Goal: Task Accomplishment & Management: Use online tool/utility

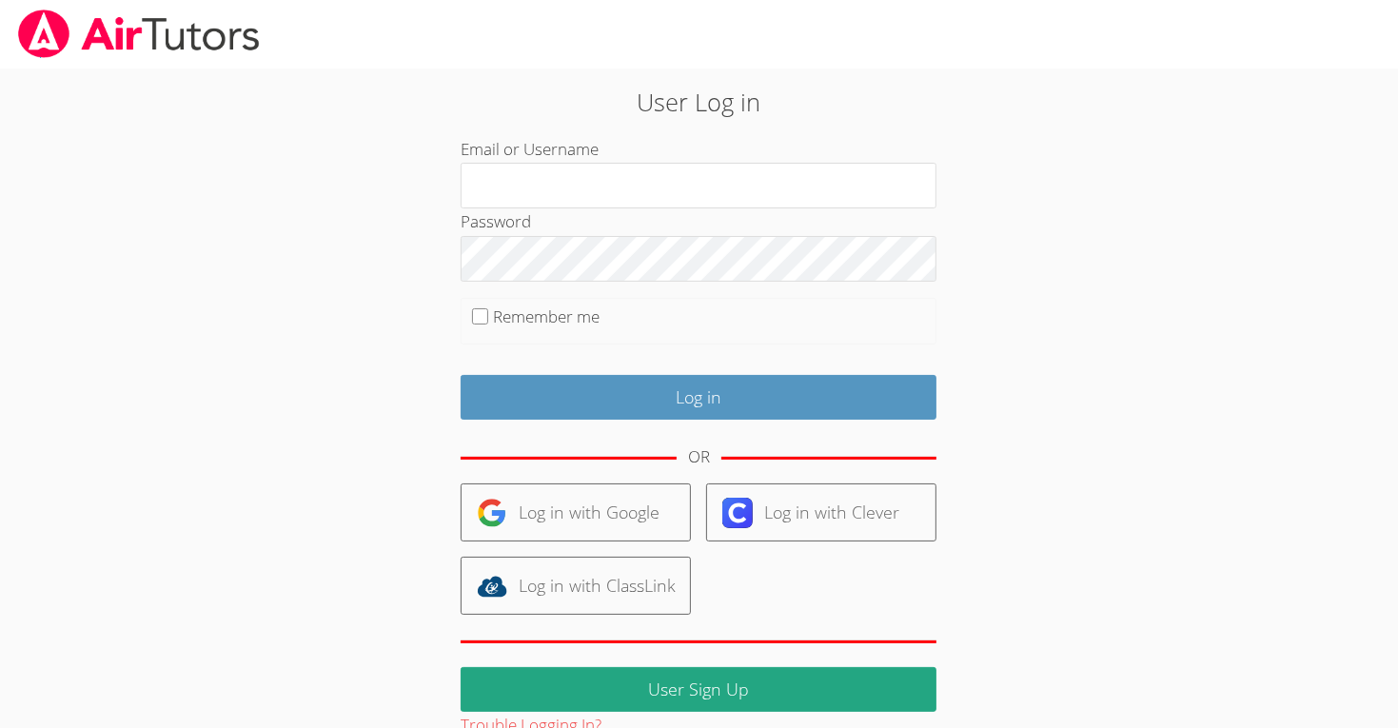
click at [886, 192] on input "Email or Username" at bounding box center [699, 186] width 476 height 46
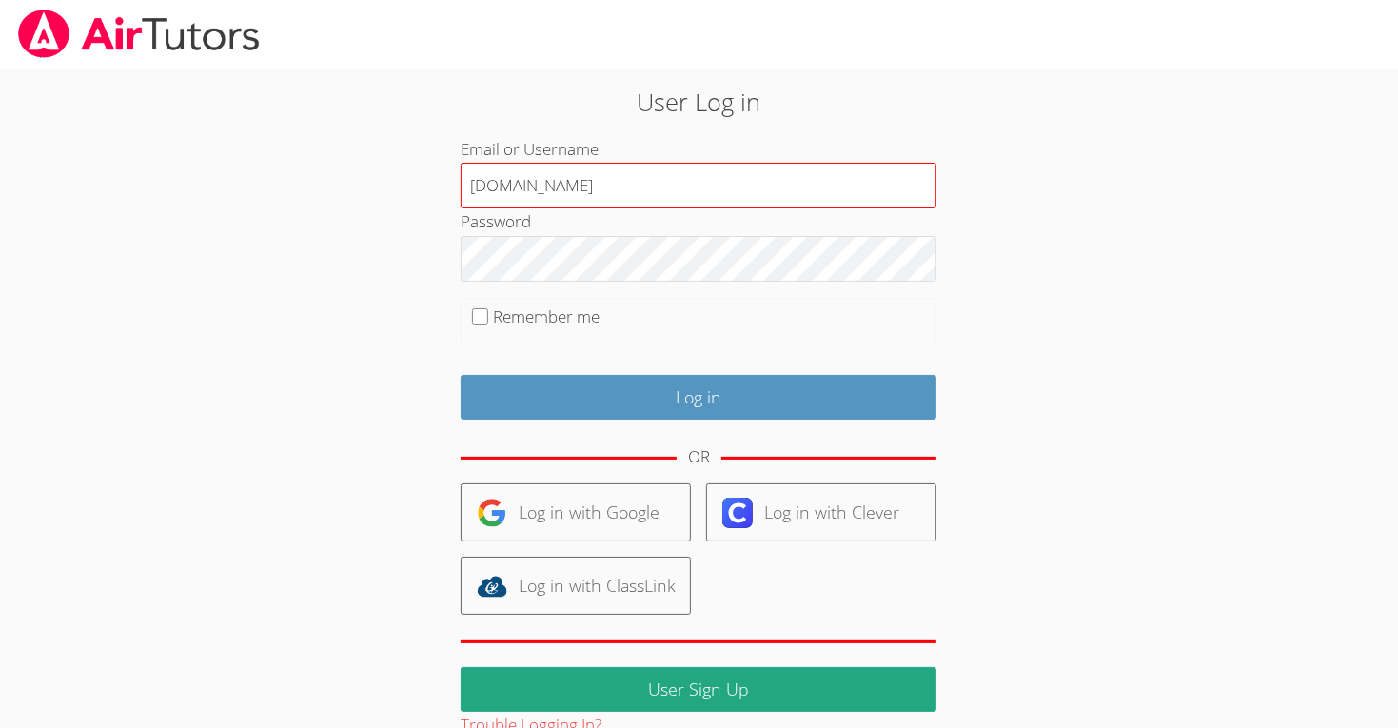
click at [651, 198] on input "m.chamizo1.lodiusd.org" at bounding box center [699, 186] width 476 height 46
click at [700, 199] on input "m.chamizo1.lodiusd.org" at bounding box center [699, 186] width 476 height 46
type input "m"
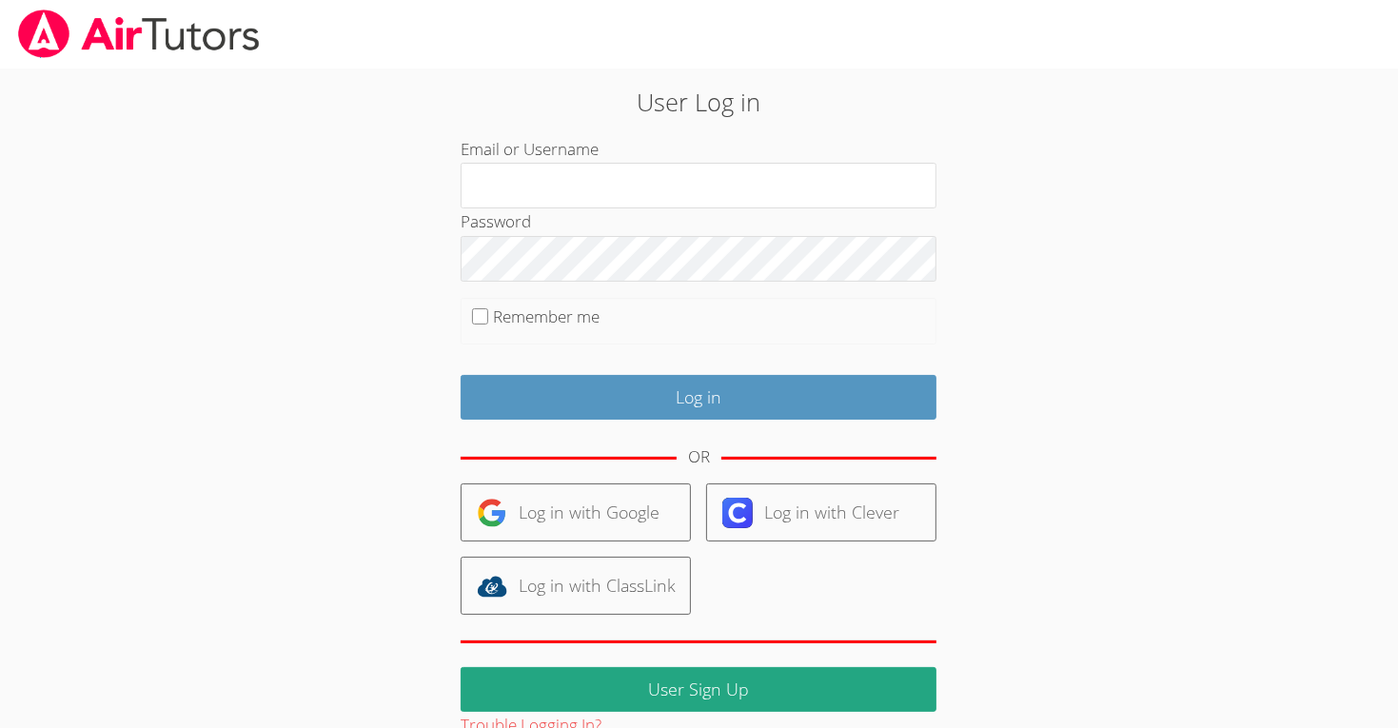
click at [730, 159] on div "Email or Username" at bounding box center [699, 172] width 476 height 72
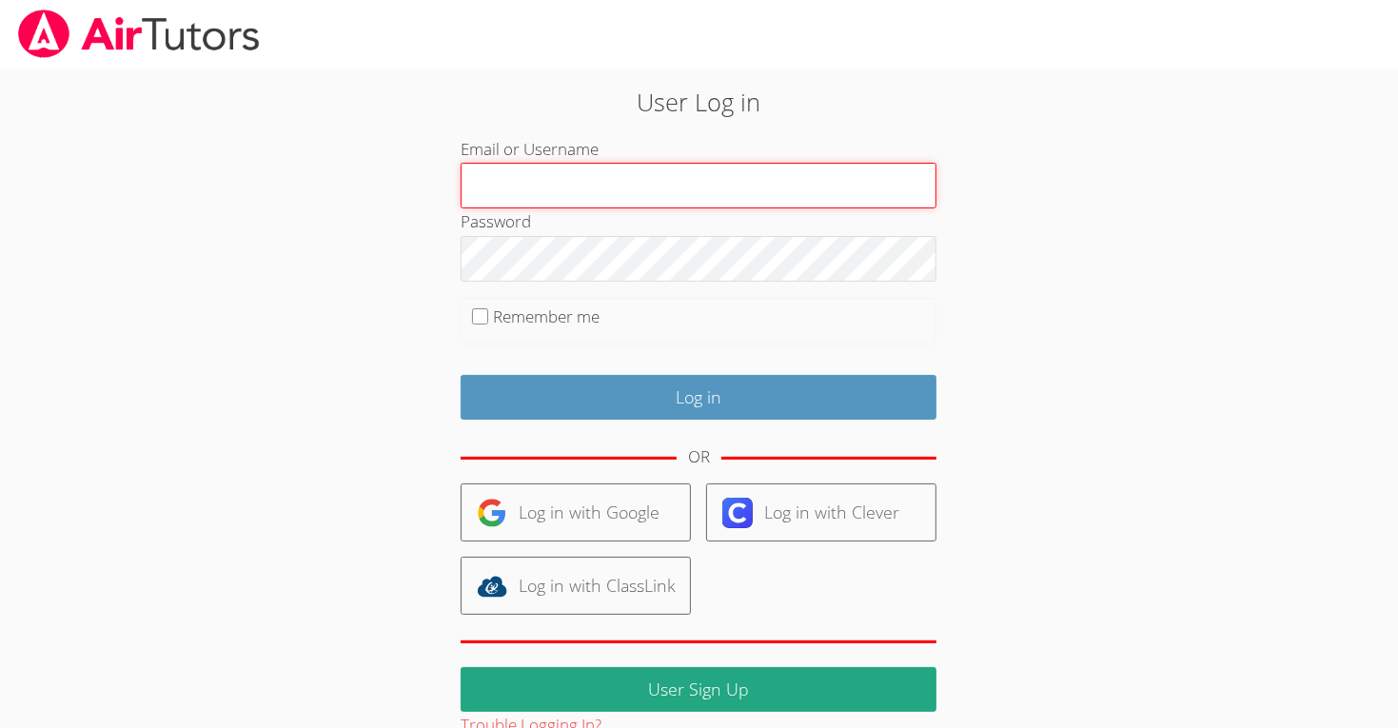
click at [726, 179] on input "Email or Username" at bounding box center [699, 186] width 476 height 46
type input "m.chamizo1@lodiusd.org"
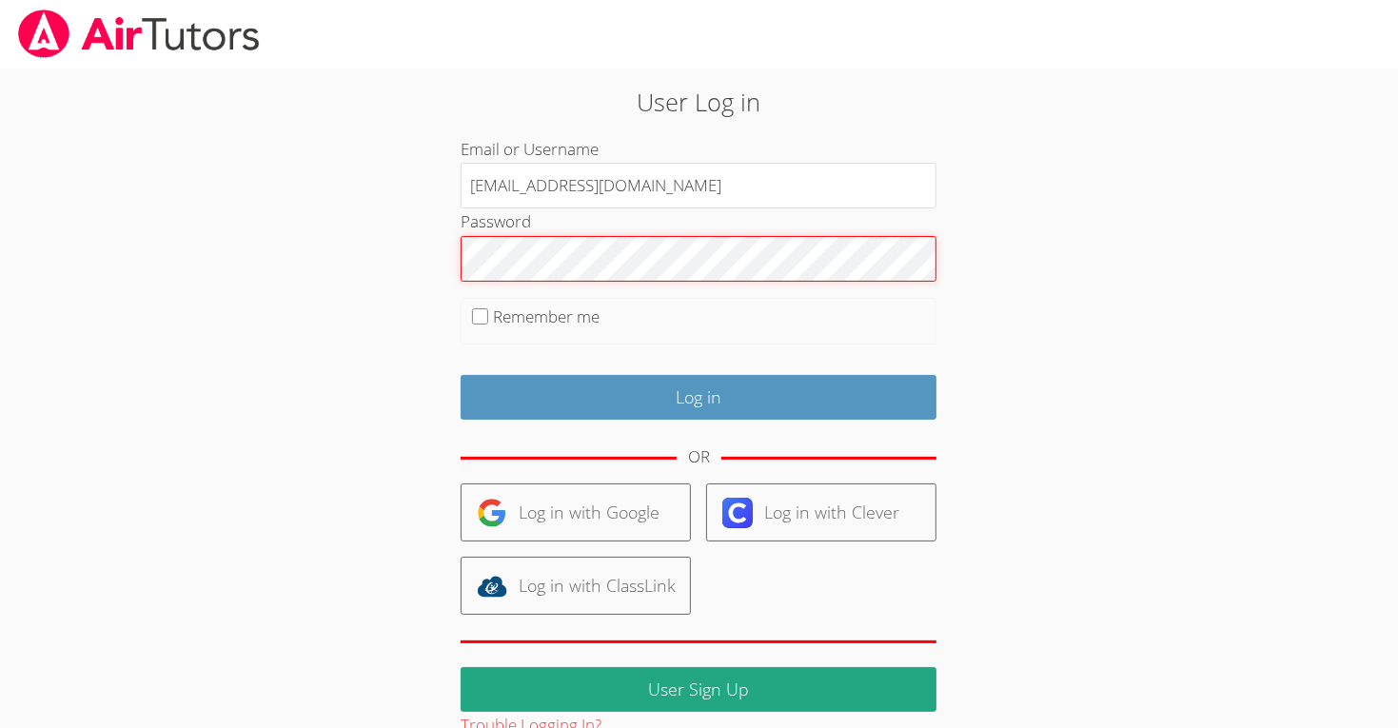
click at [461, 375] on input "Log in" at bounding box center [699, 397] width 476 height 45
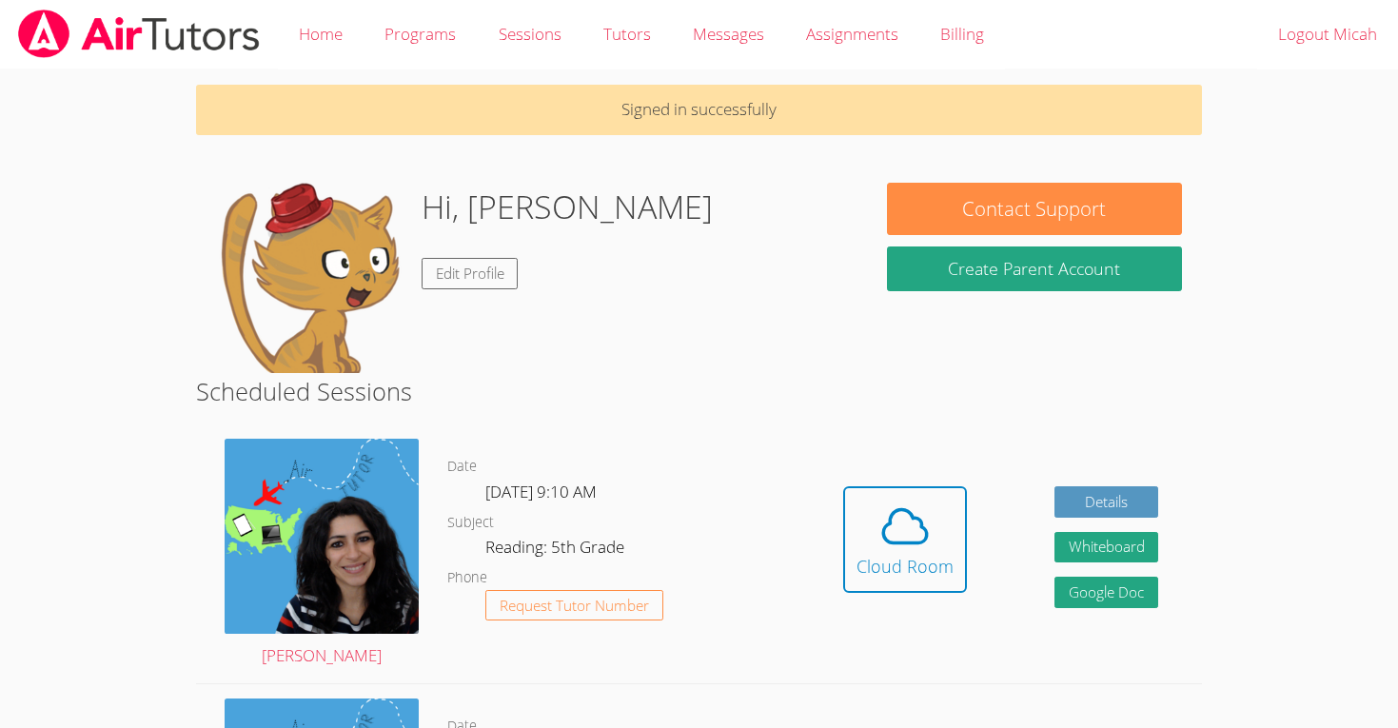
click at [928, 469] on div "Hidden Cloud Room Details Whiteboard Hidden Google Doc" at bounding box center [1000, 553] width 403 height 259
click at [923, 510] on icon at bounding box center [904, 526] width 53 height 53
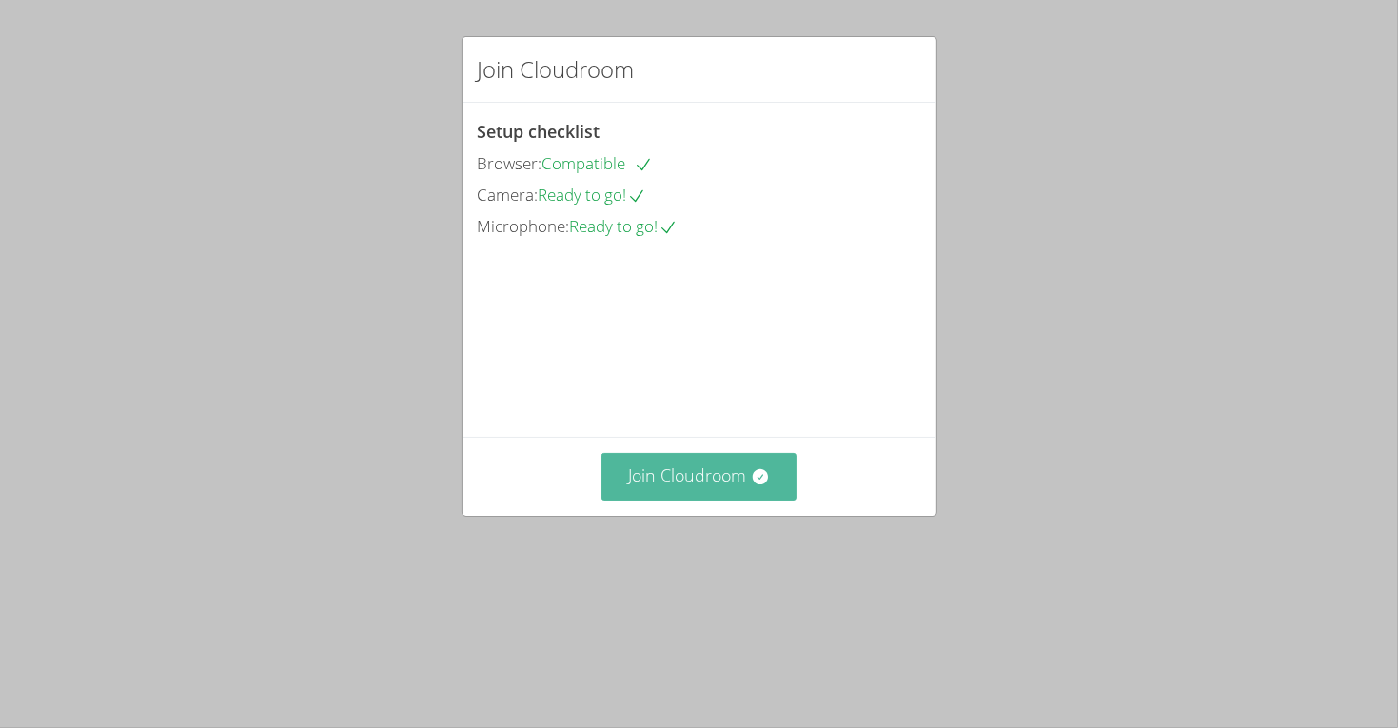
click at [751, 486] on icon at bounding box center [760, 476] width 19 height 19
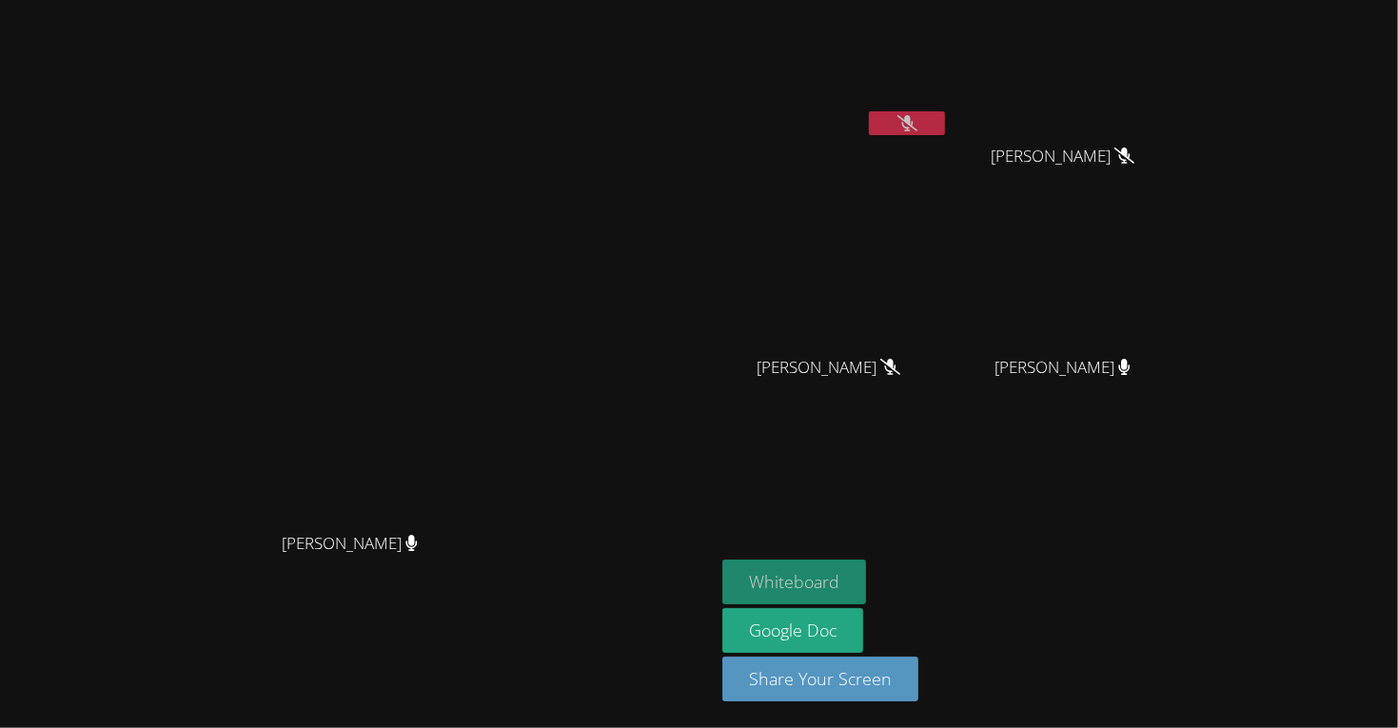
click at [866, 579] on button "Whiteboard" at bounding box center [794, 582] width 144 height 45
click at [945, 118] on button at bounding box center [907, 123] width 76 height 24
click at [945, 127] on button at bounding box center [907, 123] width 76 height 24
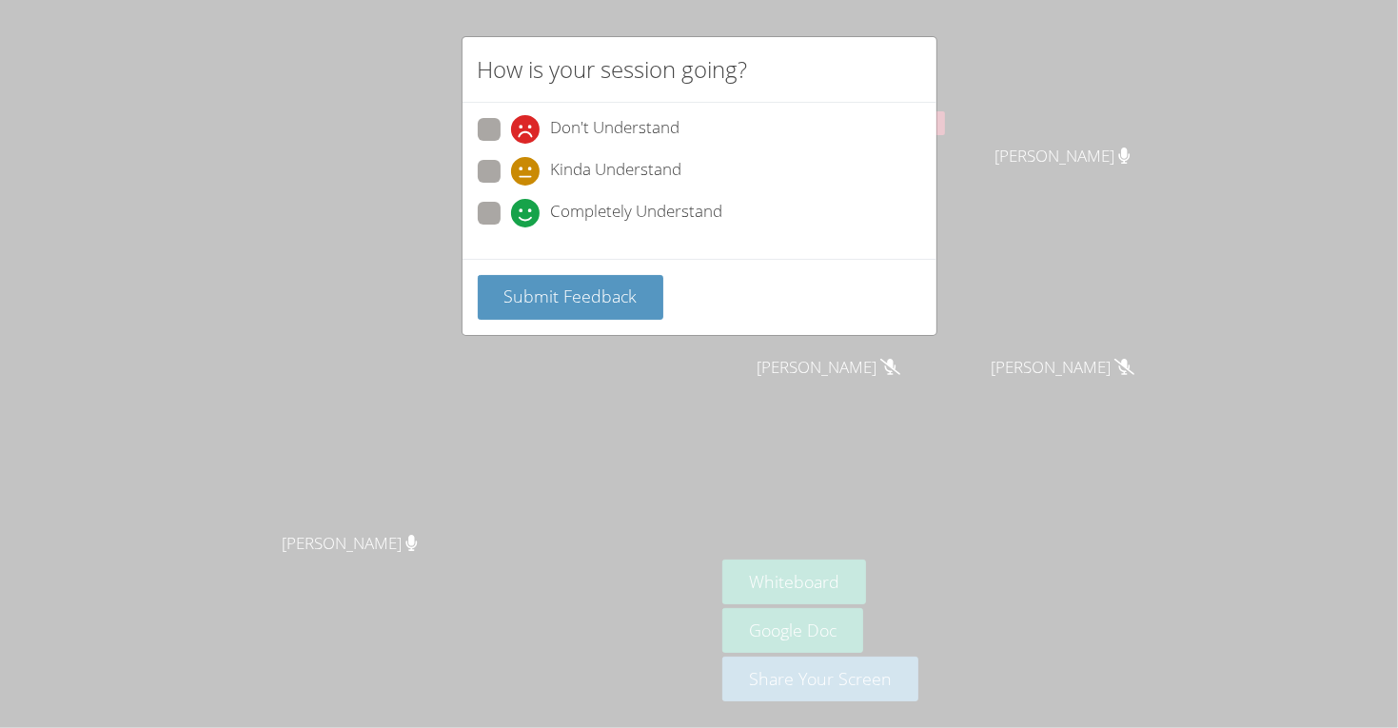
click at [527, 213] on icon at bounding box center [525, 213] width 29 height 29
click at [527, 213] on input "Completely Understand" at bounding box center [519, 210] width 16 height 16
radio input "true"
click at [536, 267] on div "Submit Feedback" at bounding box center [700, 297] width 474 height 76
click at [550, 285] on span "Submit Feedback" at bounding box center [569, 296] width 133 height 23
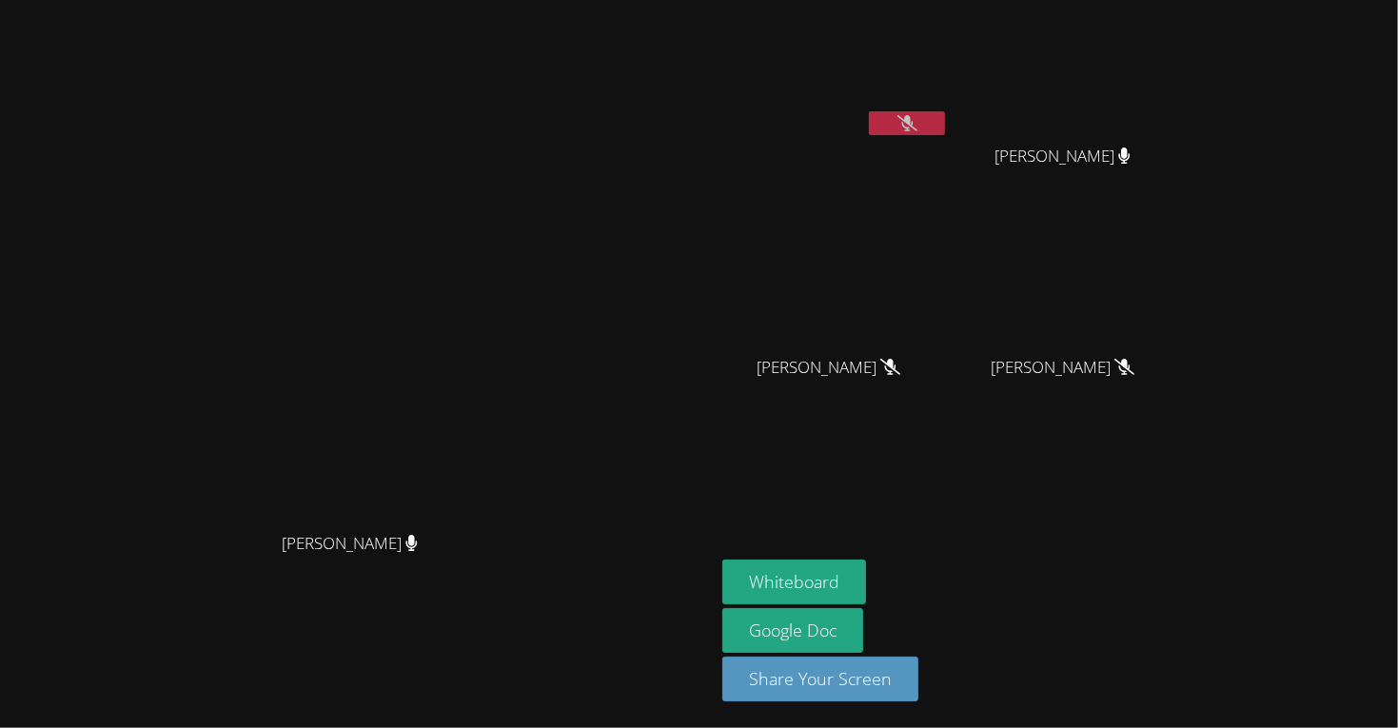
click at [917, 119] on icon at bounding box center [907, 123] width 20 height 16
